Goal: Contribute content: Add original content to the website for others to see

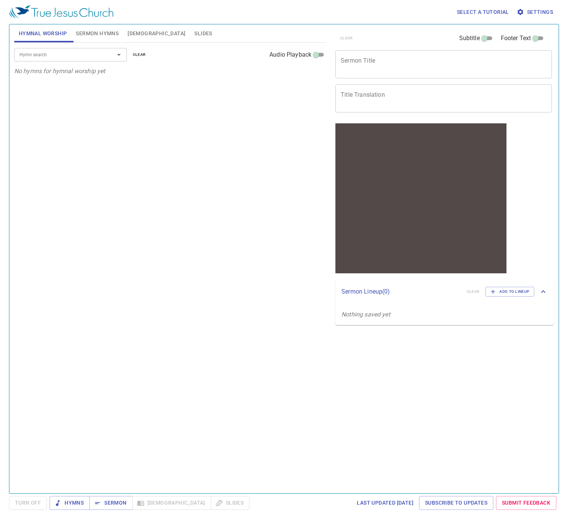
click at [194, 34] on span "Slides" at bounding box center [203, 33] width 18 height 9
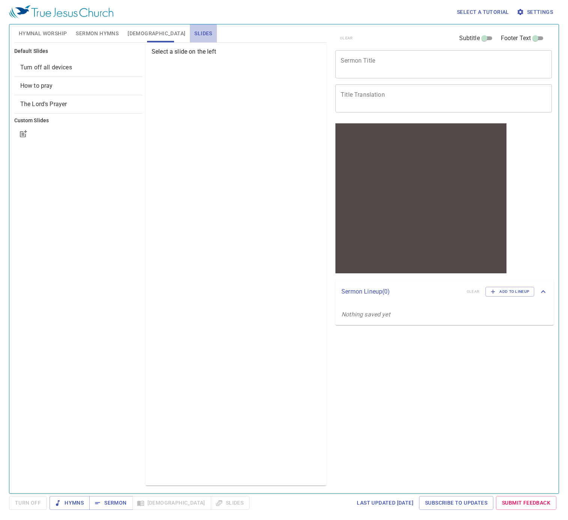
click at [194, 34] on span "Slides" at bounding box center [203, 33] width 18 height 9
click at [27, 30] on span "Hymnal Worship" at bounding box center [43, 33] width 48 height 9
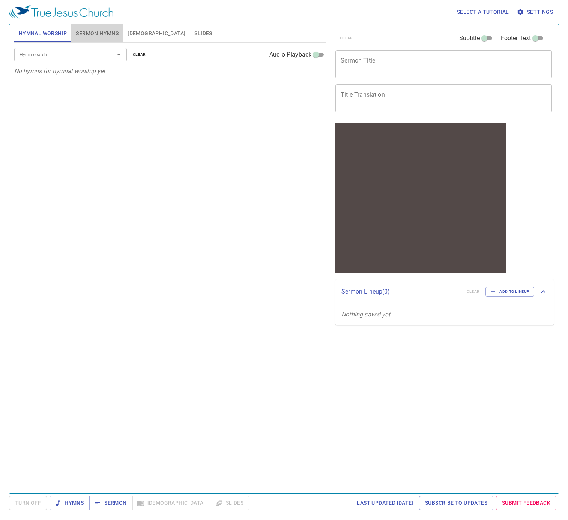
click at [101, 32] on span "Sermon Hymns" at bounding box center [97, 33] width 43 height 9
click at [45, 31] on span "Hymnal Worship" at bounding box center [43, 33] width 48 height 9
click at [108, 55] on div at bounding box center [114, 55] width 20 height 11
click at [99, 54] on input "Hymn search" at bounding box center [60, 54] width 86 height 9
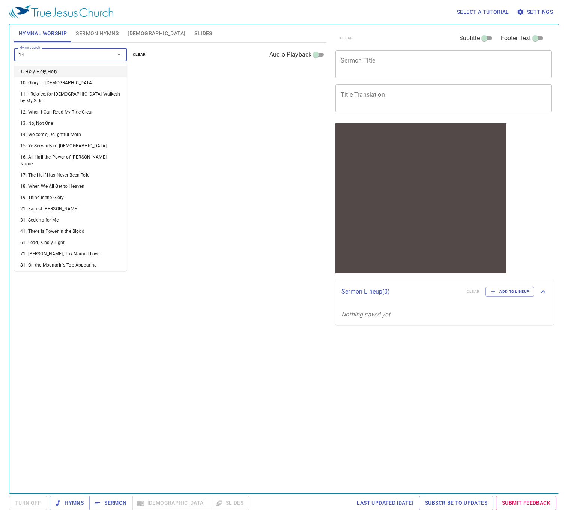
type input "143"
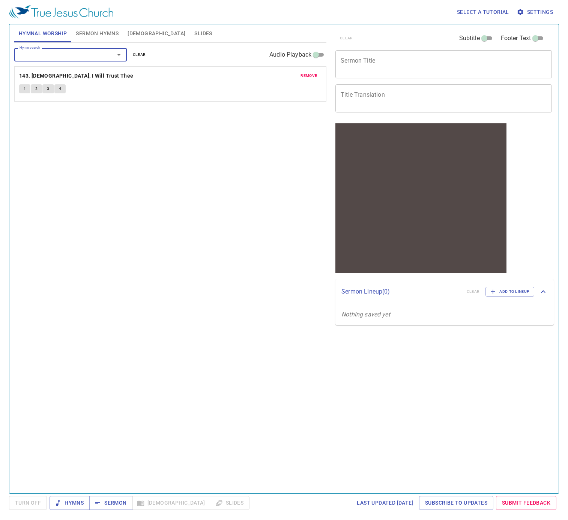
click at [92, 30] on span "Sermon Hymns" at bounding box center [97, 33] width 43 height 9
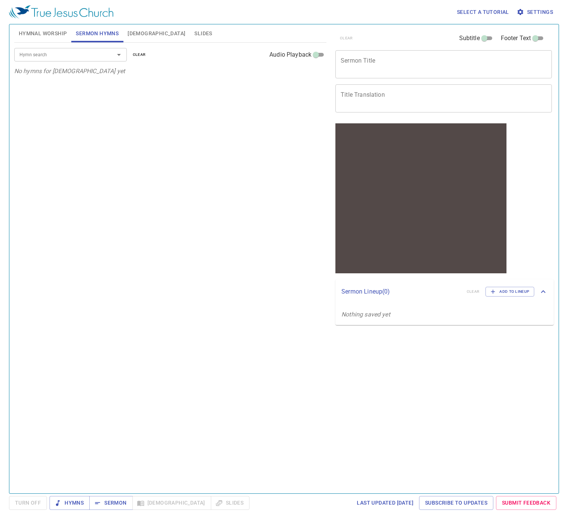
click at [137, 32] on span "Bible" at bounding box center [157, 33] width 58 height 9
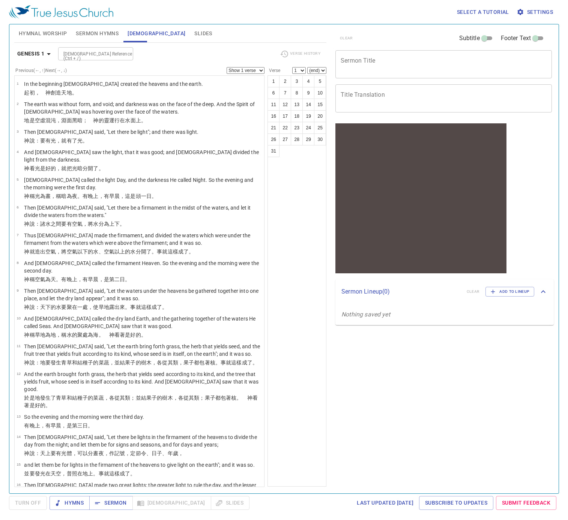
click at [194, 33] on span "Slides" at bounding box center [203, 33] width 18 height 9
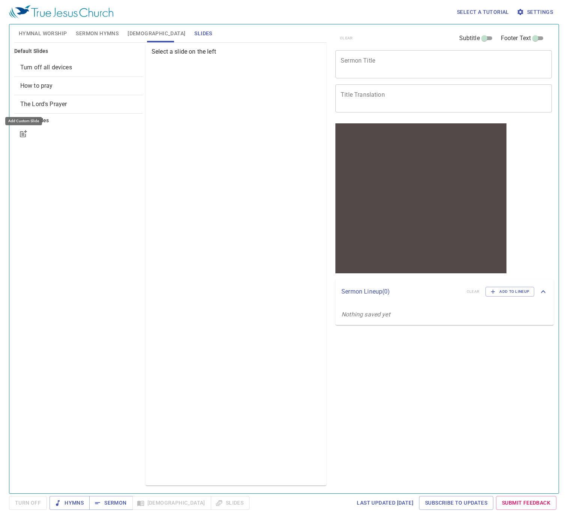
click at [23, 136] on icon "button" at bounding box center [23, 133] width 9 height 9
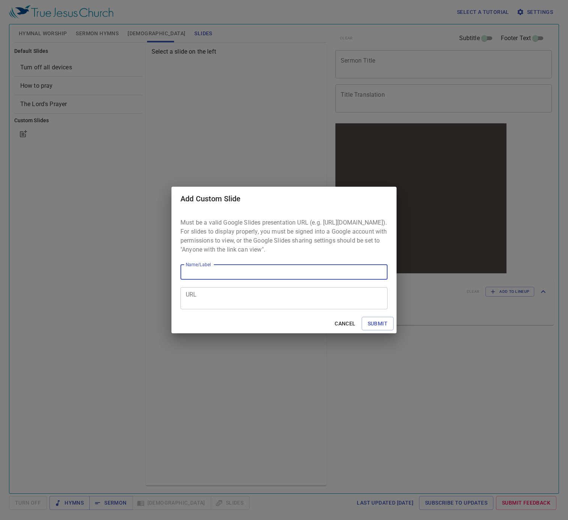
click at [227, 278] on input "Name/Label" at bounding box center [283, 272] width 207 height 15
click at [220, 305] on textarea "URL" at bounding box center [284, 298] width 197 height 14
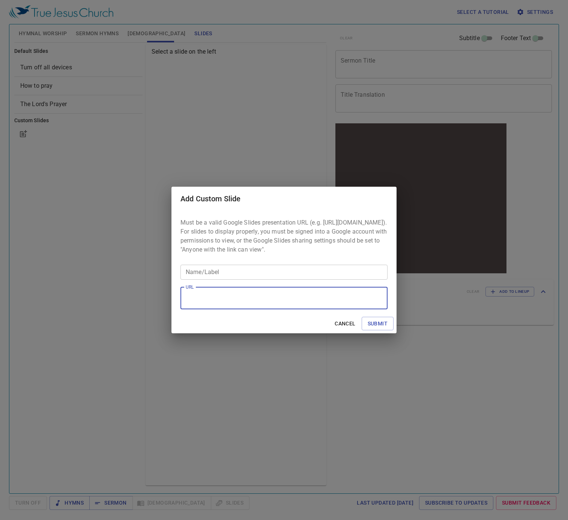
paste textarea "https://docs.google.com/presentation/d/1TEwnJ0O1Mt8qx3ax6M4FMoa_GfouYUc0Zun--TA…"
type textarea "https://docs.google.com/presentation/d/1TEwnJ0O1Mt8qx3ax6M4FMoa_GfouYUc0Zun--TA…"
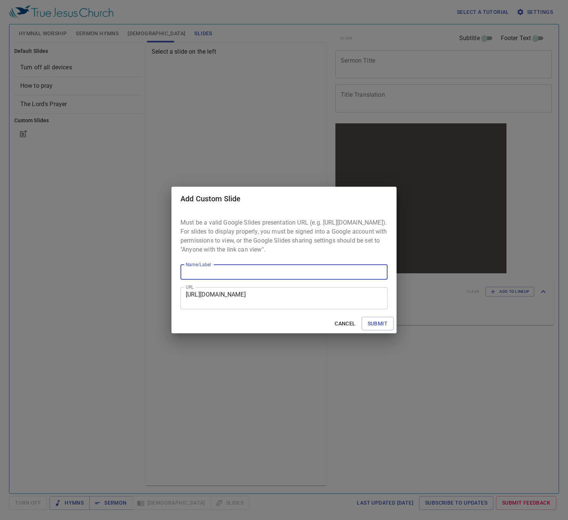
click at [228, 275] on input "Name/Label" at bounding box center [283, 272] width 207 height 15
type input "GCM"
click at [379, 324] on span "Submit" at bounding box center [378, 323] width 20 height 9
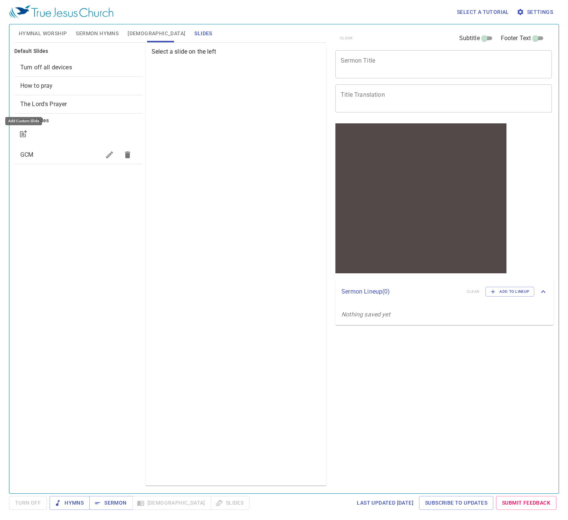
click at [27, 154] on span "GCM" at bounding box center [26, 154] width 13 height 7
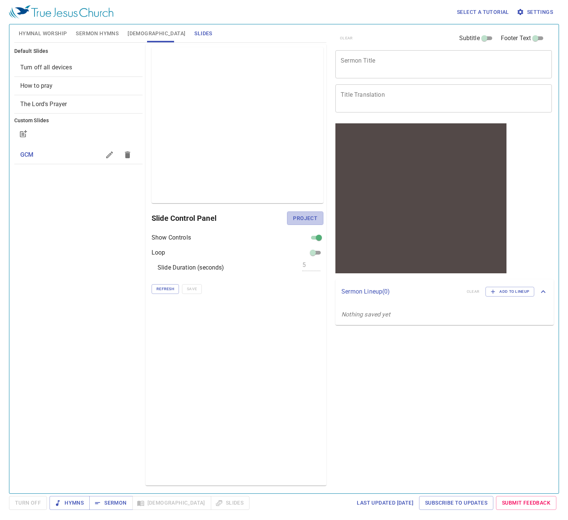
click at [302, 218] on span "Project" at bounding box center [305, 218] width 24 height 9
click at [158, 287] on span "Refresh" at bounding box center [165, 289] width 18 height 7
click at [160, 287] on span "Refresh" at bounding box center [165, 289] width 18 height 7
click at [164, 289] on span "Refresh" at bounding box center [165, 289] width 18 height 7
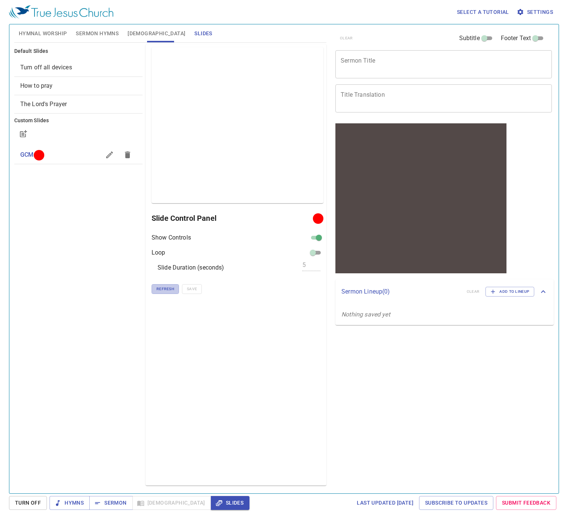
click at [162, 288] on span "Refresh" at bounding box center [165, 289] width 18 height 7
click at [164, 291] on span "Refresh" at bounding box center [165, 289] width 18 height 7
click at [165, 288] on span "Refresh" at bounding box center [165, 289] width 18 height 7
click at [166, 291] on span "Refresh" at bounding box center [165, 289] width 18 height 7
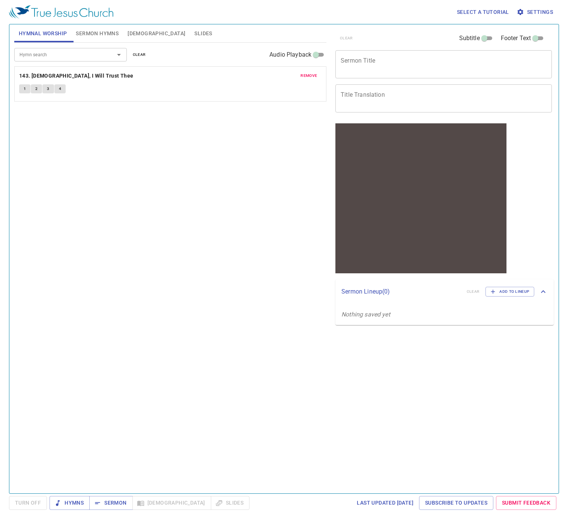
click at [194, 30] on span "Slides" at bounding box center [203, 33] width 18 height 9
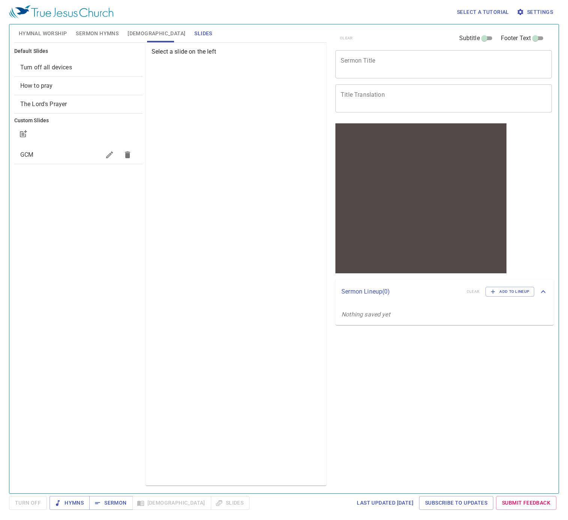
click at [36, 158] on span "GCM" at bounding box center [60, 154] width 80 height 9
